Goal: Check status: Check status

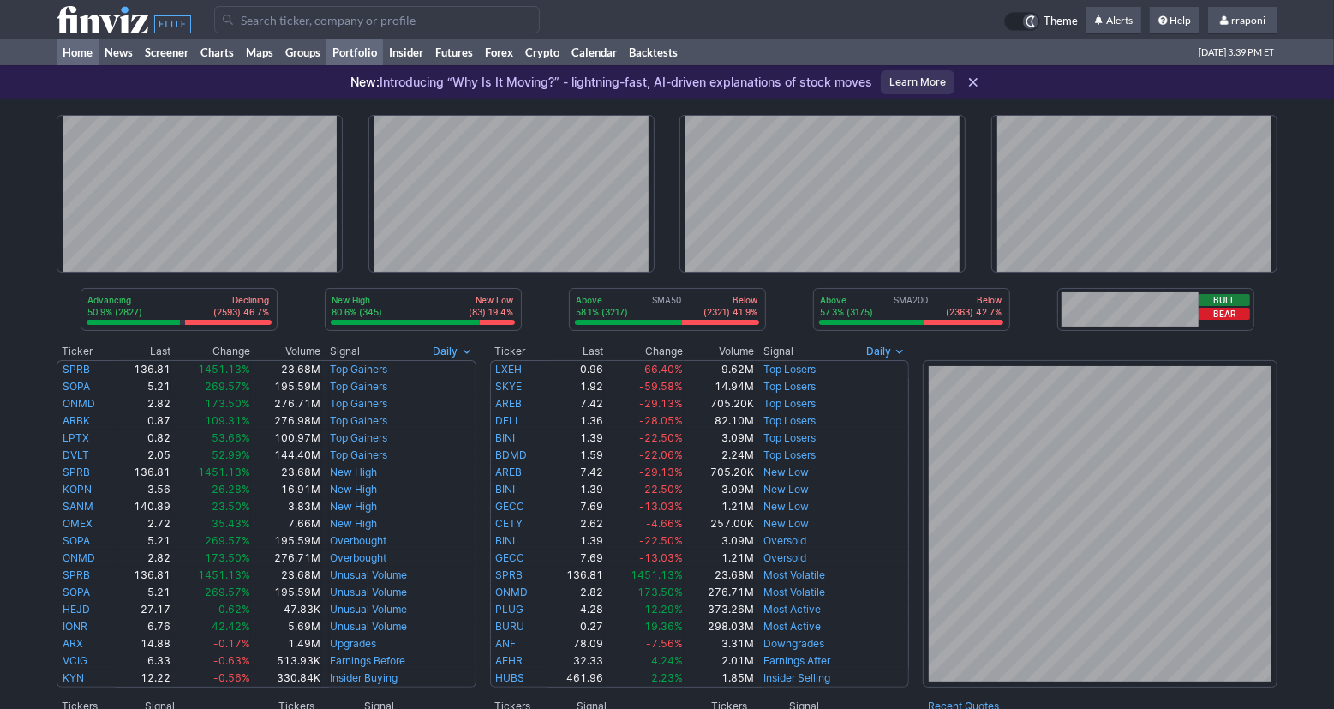
click at [380, 60] on link "Portfolio" at bounding box center [355, 52] width 57 height 26
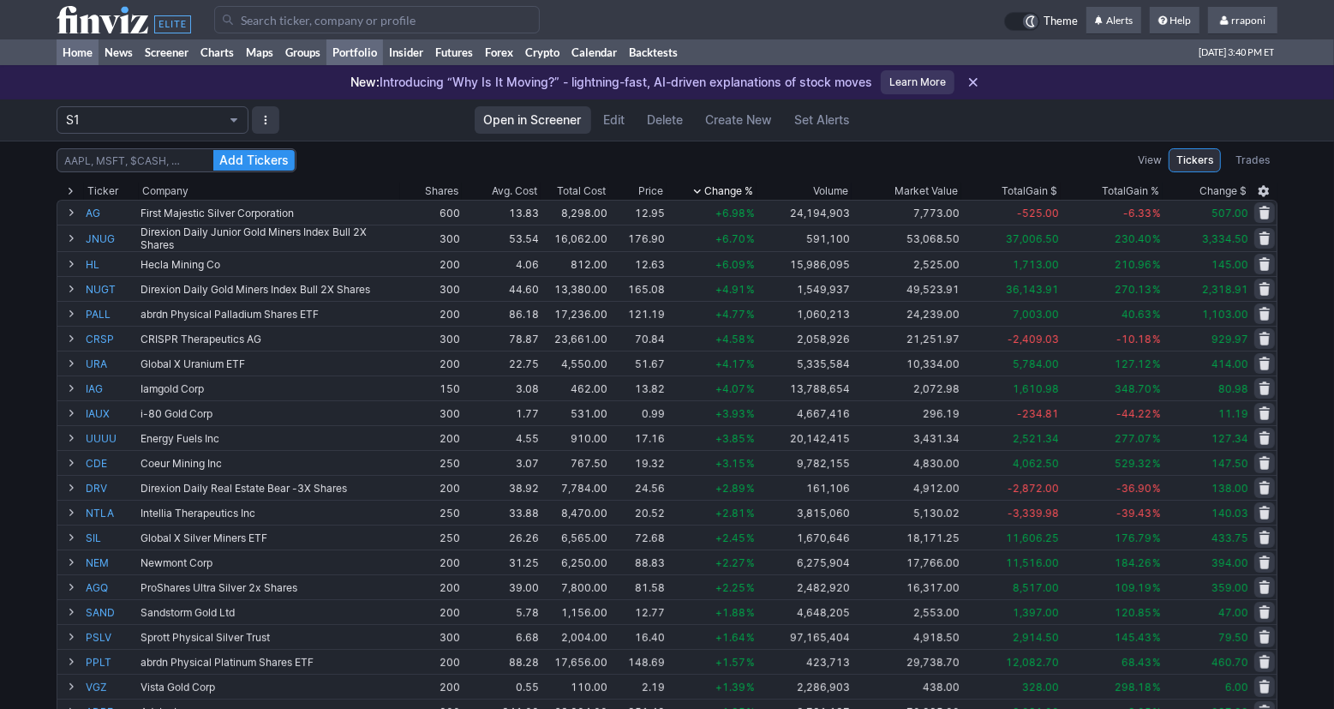
click at [89, 63] on link "Home" at bounding box center [78, 52] width 42 height 26
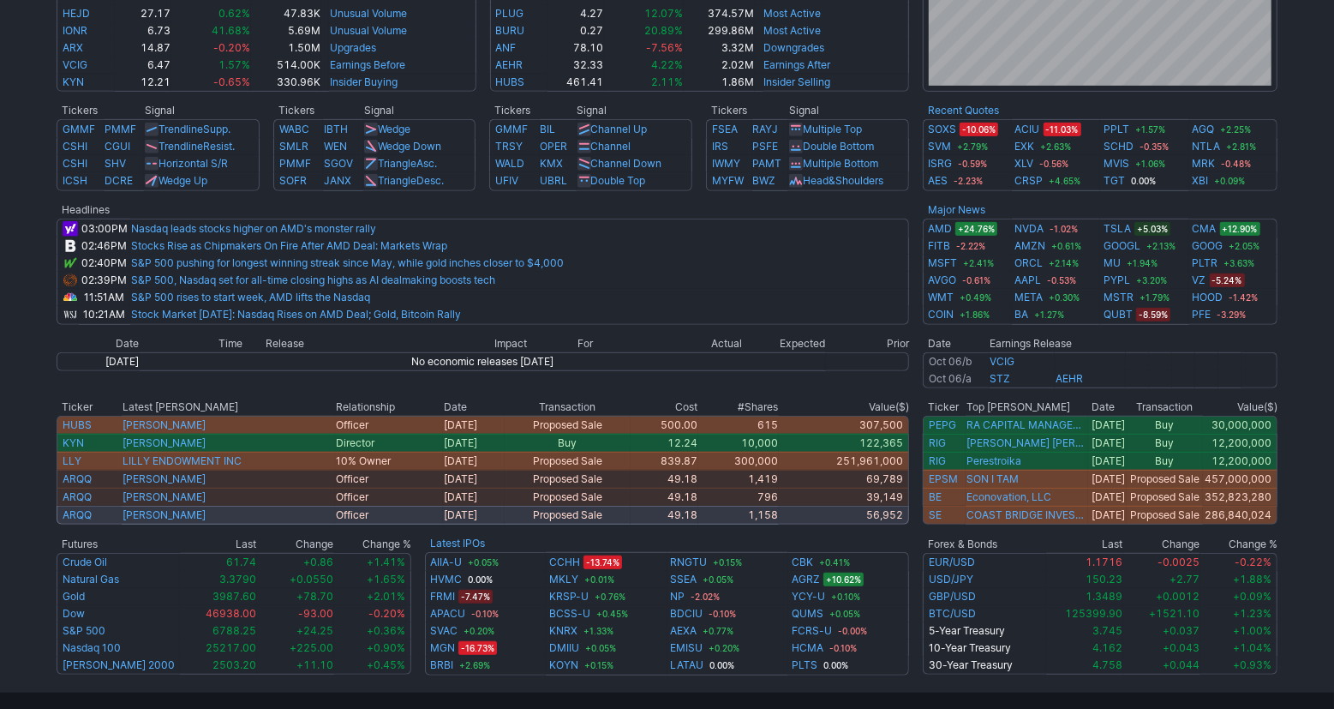
scroll to position [687, 0]
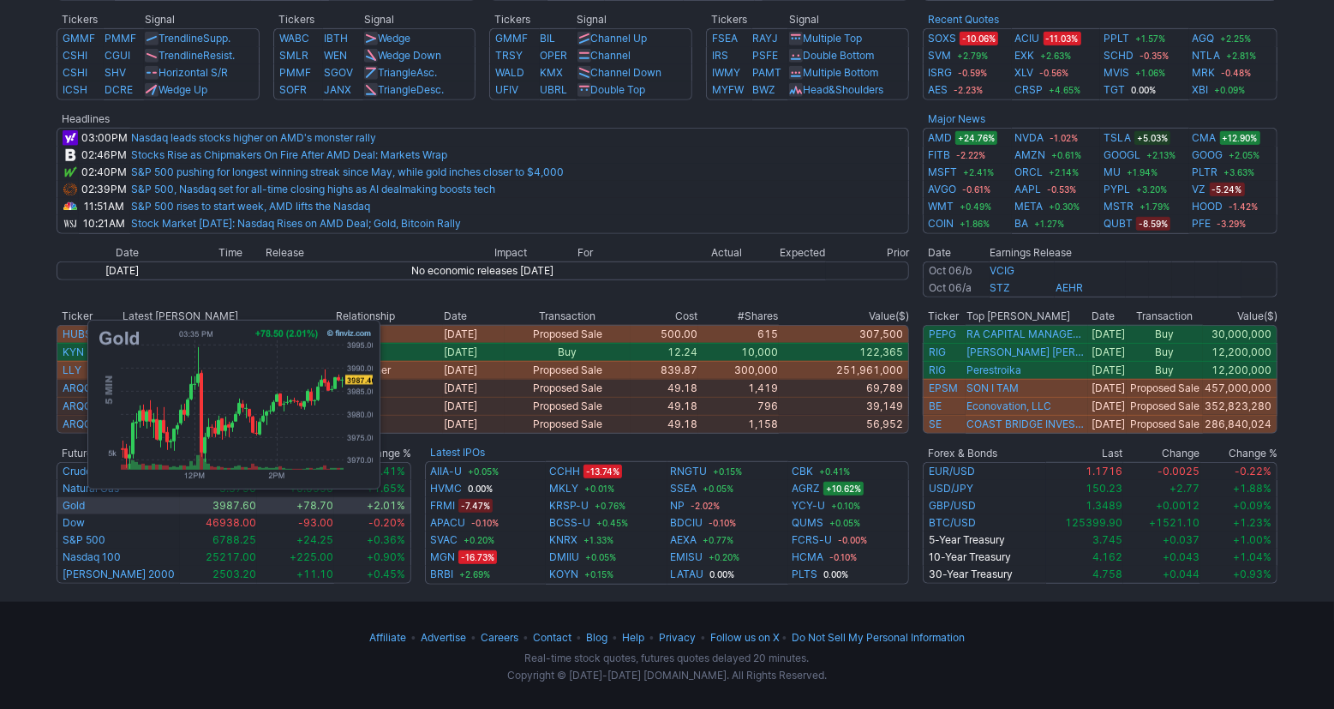
click at [79, 507] on link "Gold" at bounding box center [74, 505] width 22 height 13
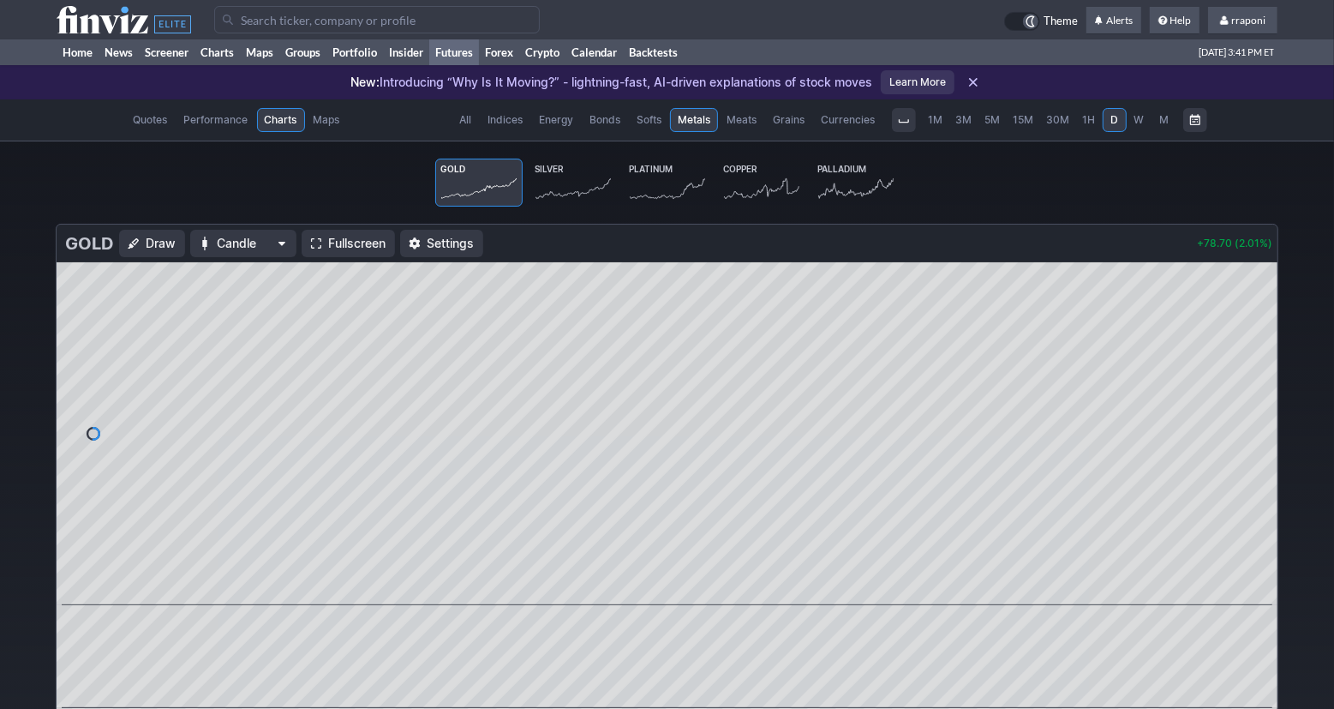
click at [585, 195] on icon at bounding box center [573, 189] width 75 height 24
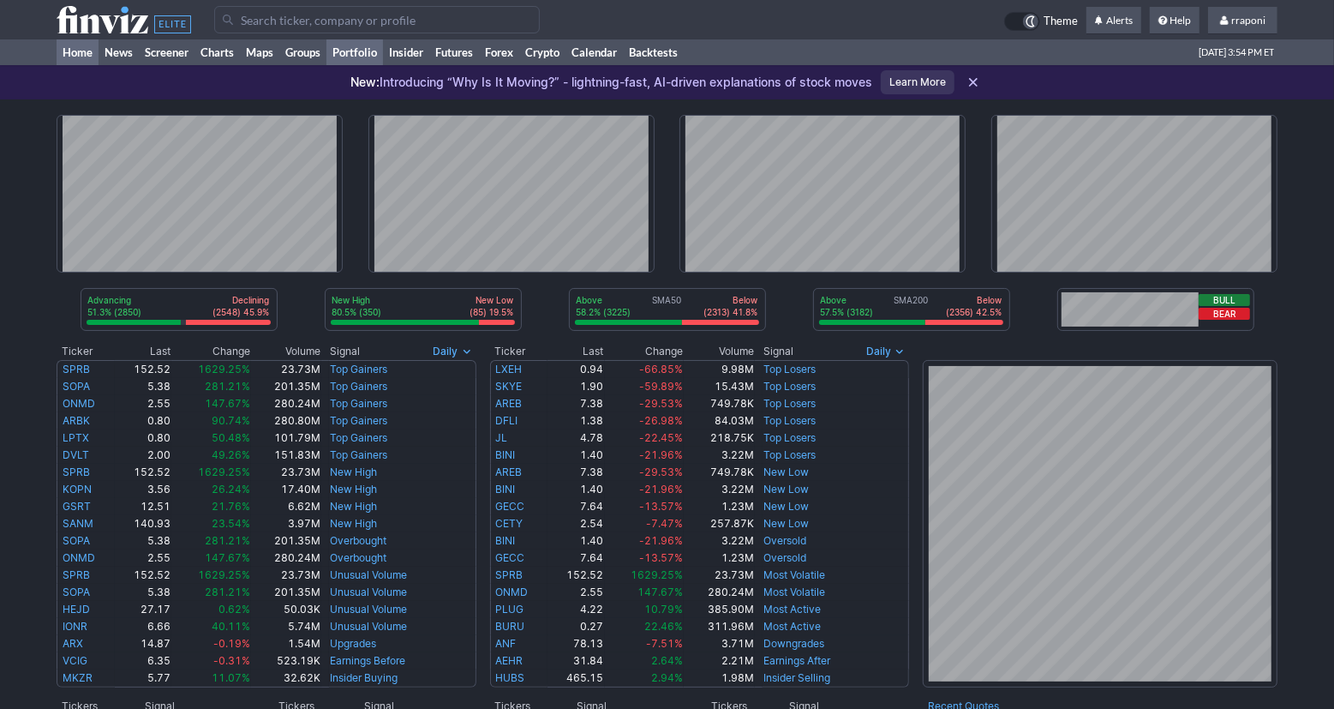
click at [374, 60] on link "Portfolio" at bounding box center [355, 52] width 57 height 26
